Goal: Information Seeking & Learning: Learn about a topic

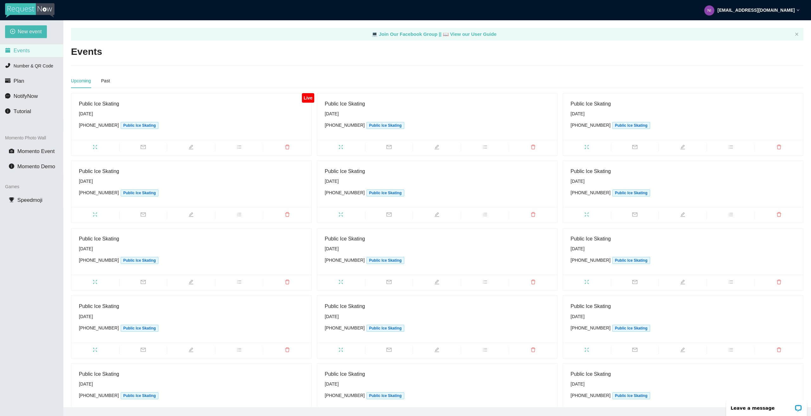
click at [138, 102] on div "Public Ice Skating" at bounding box center [191, 104] width 225 height 8
click at [111, 105] on div "Public Ice Skating" at bounding box center [191, 104] width 225 height 8
click at [112, 105] on div "Public Ice Skating" at bounding box center [191, 104] width 225 height 8
click at [113, 105] on div "Public Ice Skating" at bounding box center [191, 104] width 225 height 8
click at [113, 107] on div "Public Ice Skating" at bounding box center [191, 104] width 225 height 8
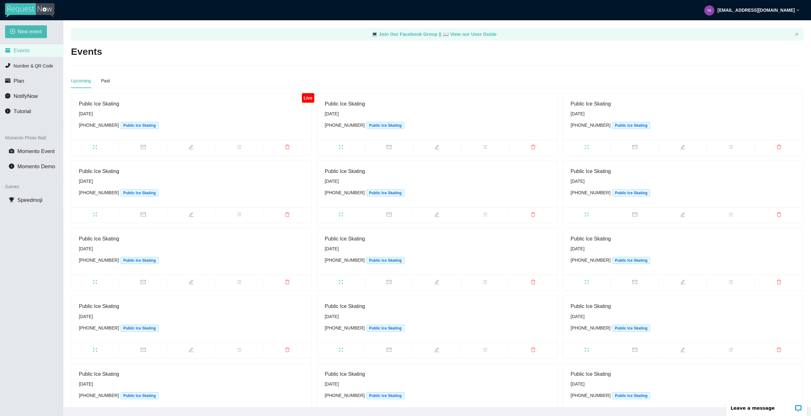
click at [116, 106] on div "Public Ice Skating" at bounding box center [191, 104] width 225 height 8
click at [209, 86] on div "Upcoming Past" at bounding box center [437, 80] width 732 height 15
click at [215, 85] on div "Upcoming Past" at bounding box center [437, 80] width 732 height 15
